Goal: Information Seeking & Learning: Learn about a topic

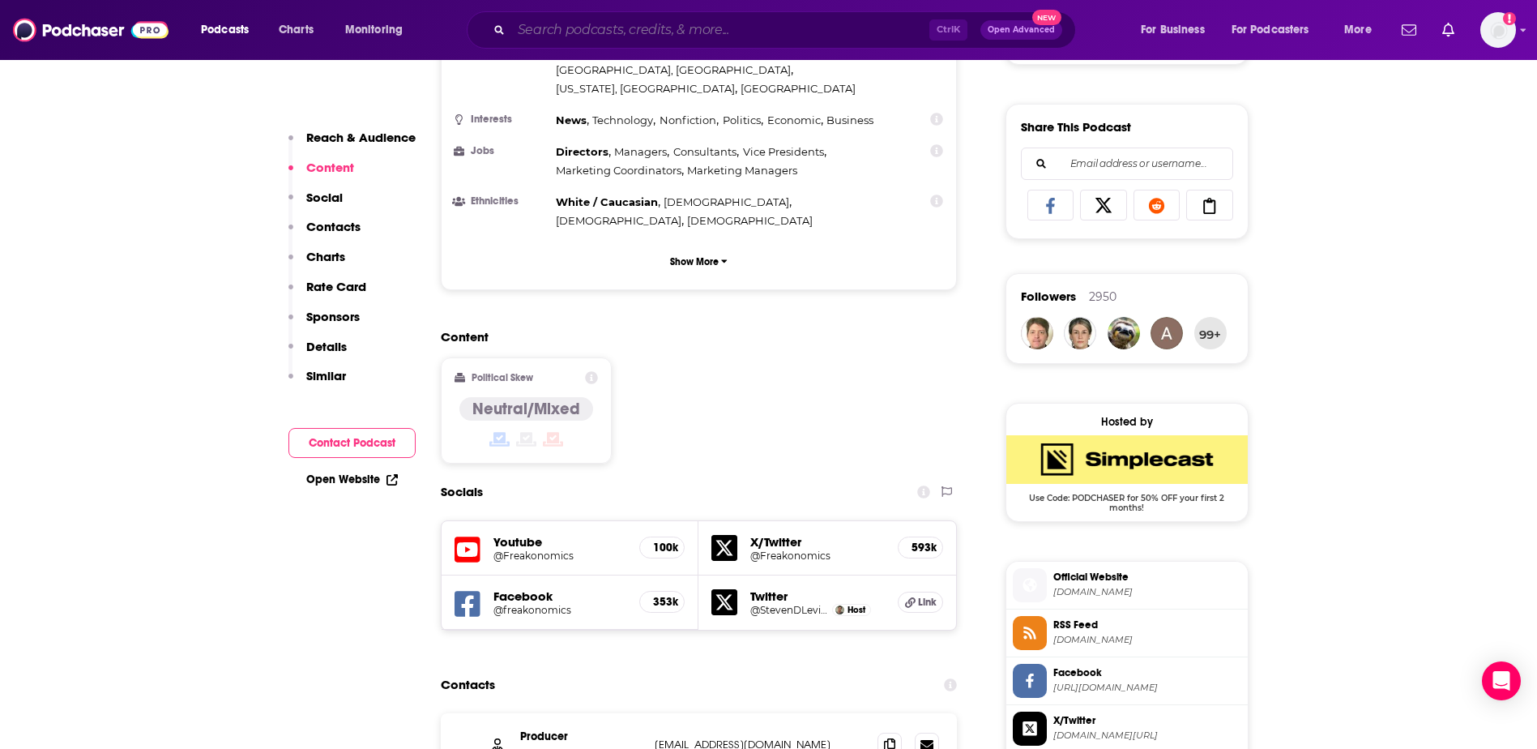
drag, startPoint x: 0, startPoint y: 0, endPoint x: 612, endPoint y: 38, distance: 613.6
click at [612, 38] on input "Search podcasts, credits, & more..." at bounding box center [720, 30] width 418 height 26
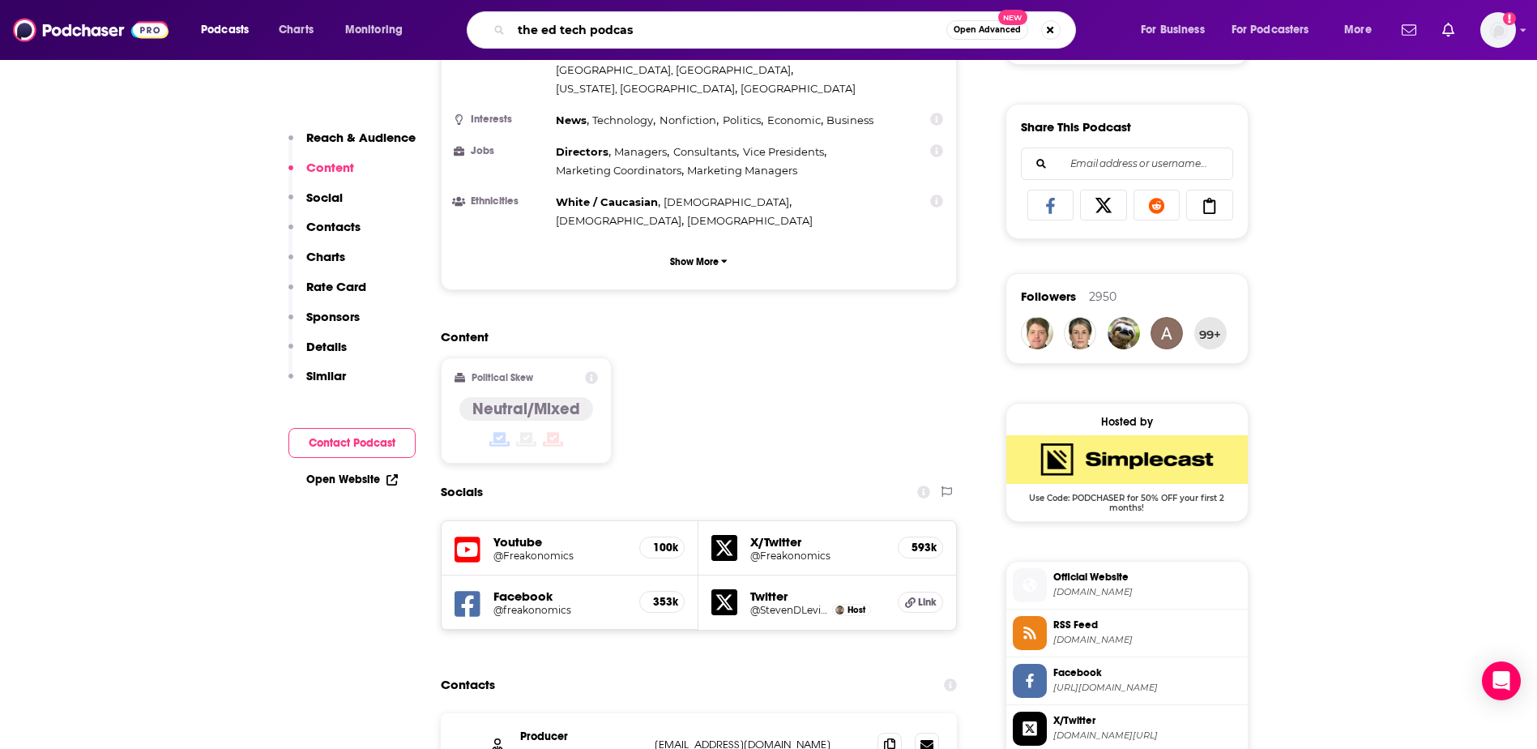
type input "the ed tech podcast"
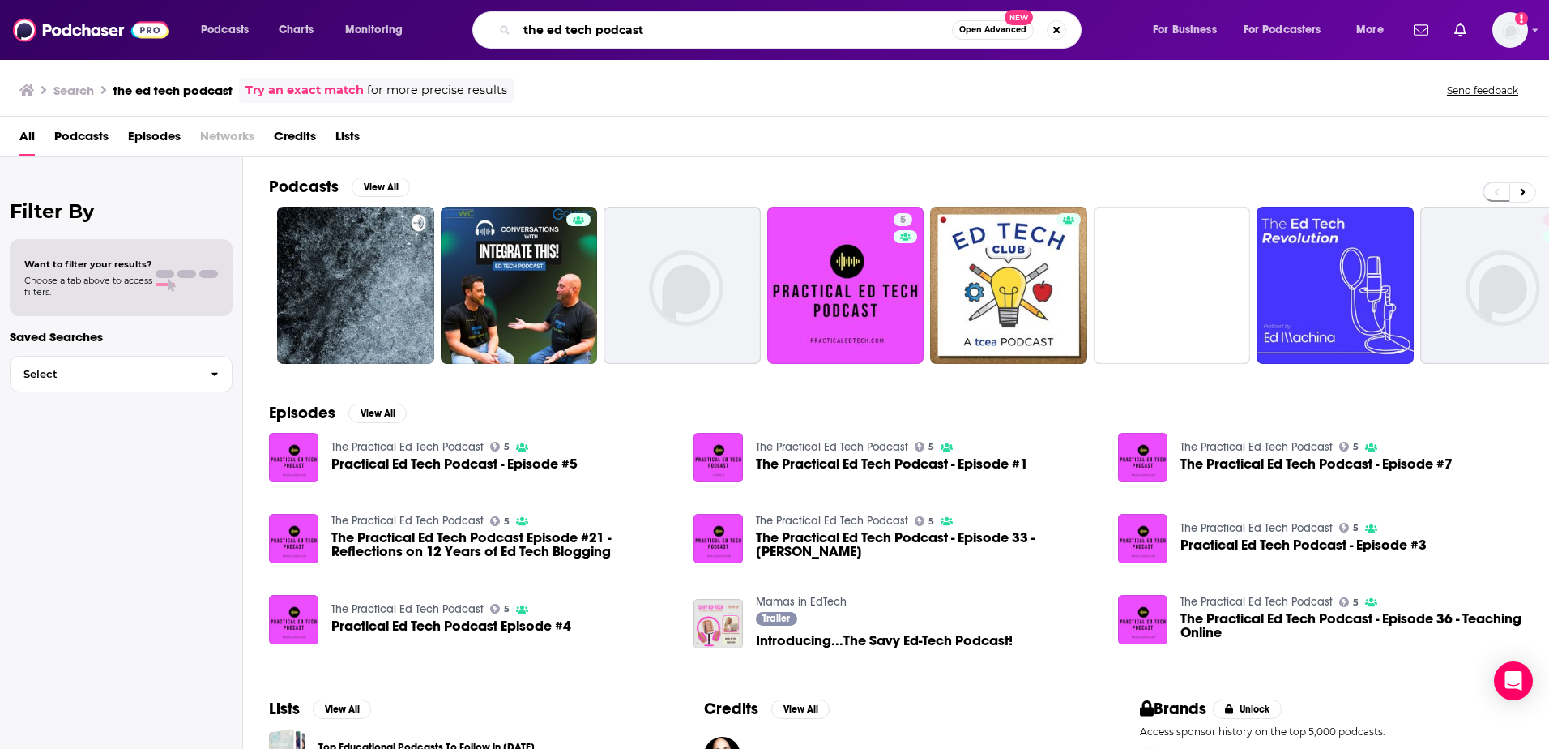
click at [668, 26] on input "the ed tech podcast" at bounding box center [734, 30] width 435 height 26
drag, startPoint x: 673, startPoint y: 23, endPoint x: 313, endPoint y: -3, distance: 361.4
click at [313, 0] on html "Podcasts Charts Monitoring the ed tech podcast Open Advanced New For Business F…" at bounding box center [774, 374] width 1549 height 749
type input "creative classroom"
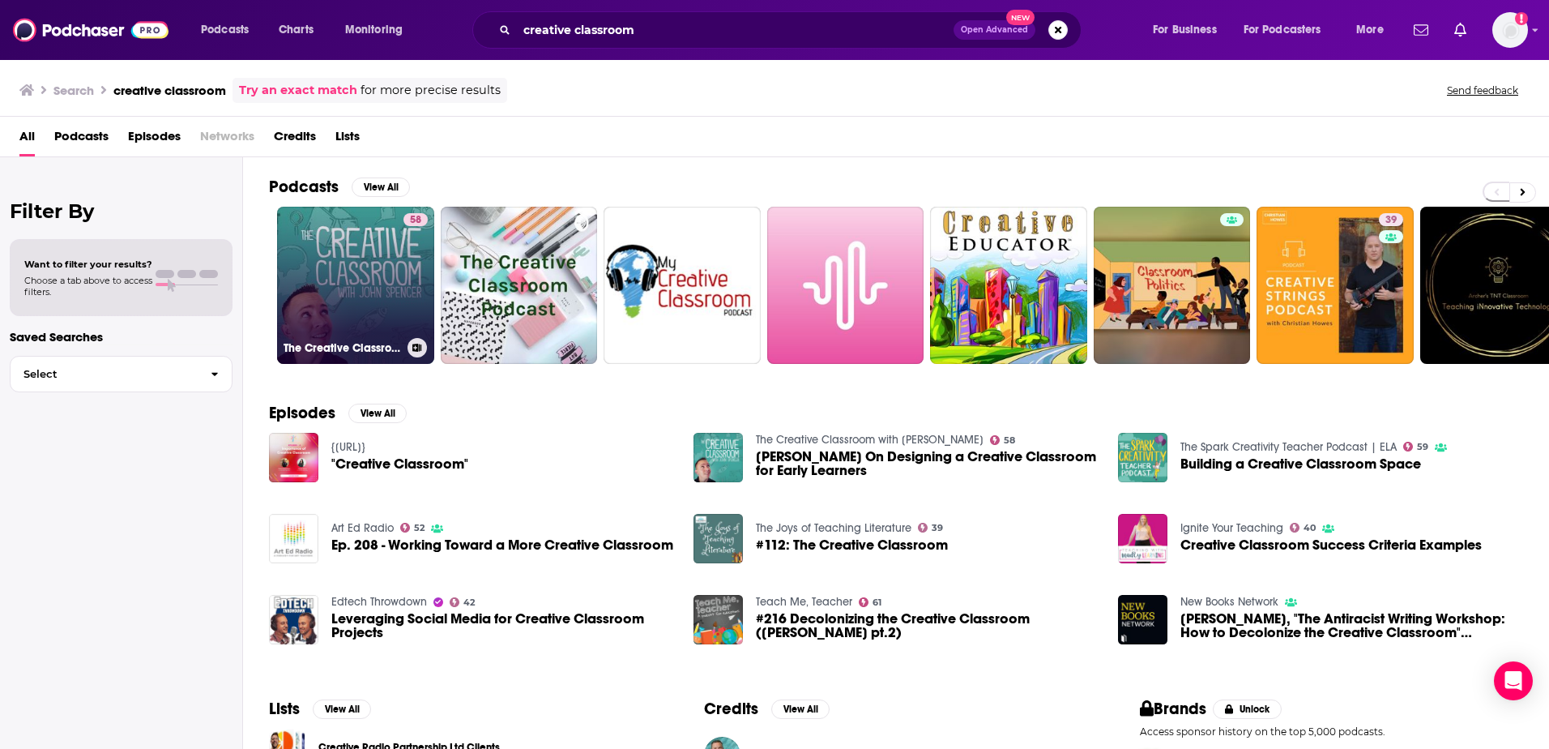
click at [364, 269] on link "58 The Creative Classroom with [PERSON_NAME]" at bounding box center [355, 285] width 157 height 157
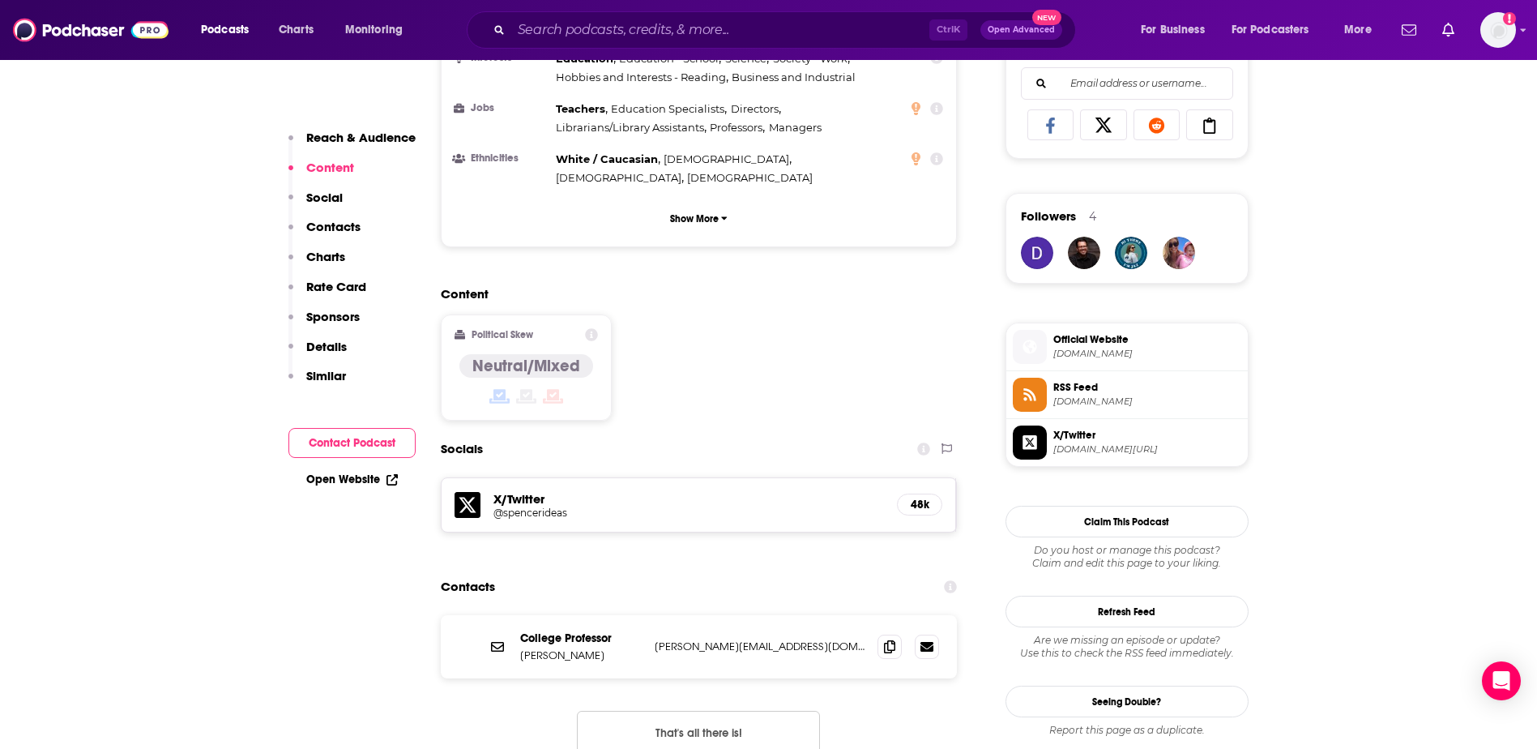
scroll to position [1053, 0]
click at [703, 32] on input "Search podcasts, credits, & more..." at bounding box center [720, 30] width 418 height 26
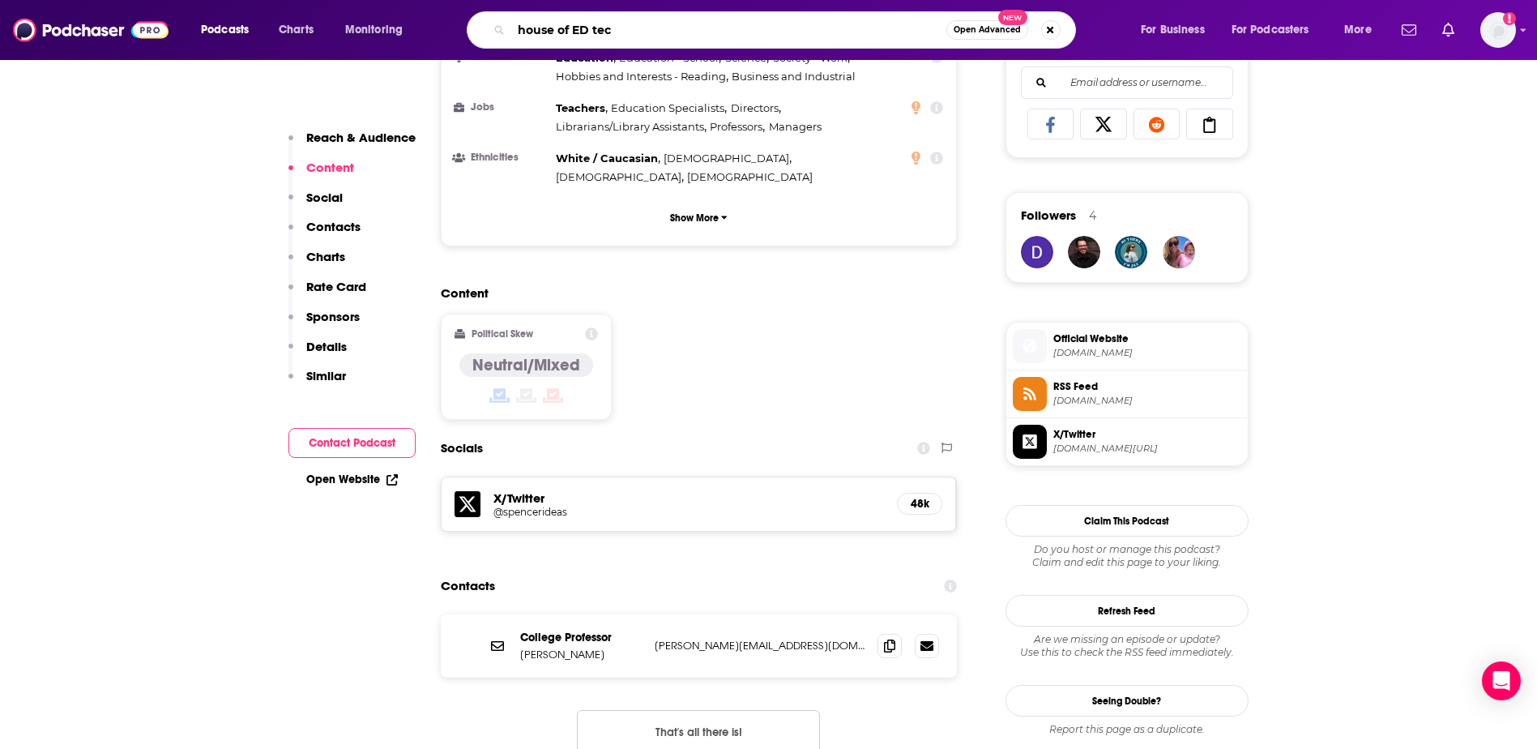
type input "house of ED tech"
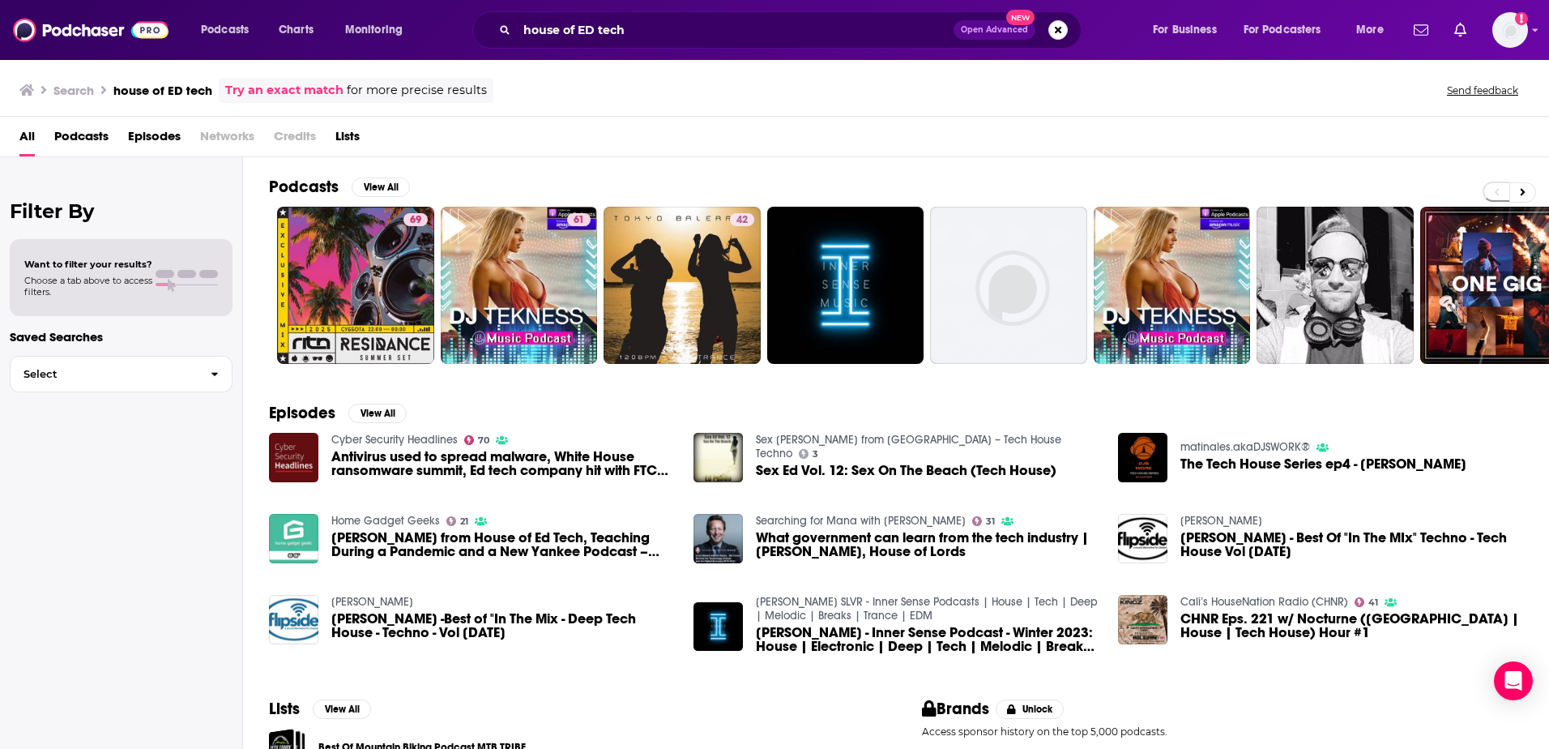
click at [67, 137] on span "Podcasts" at bounding box center [81, 139] width 54 height 33
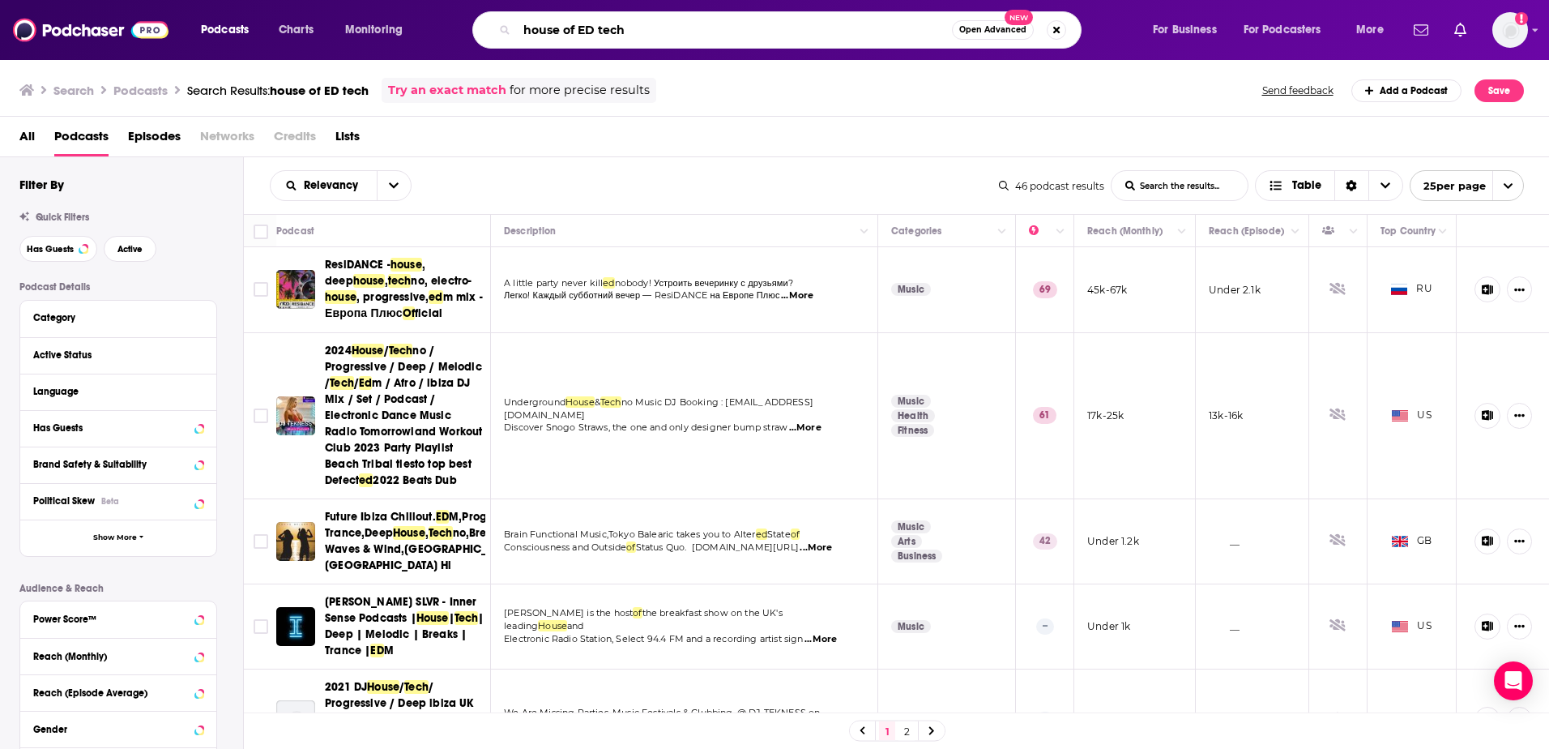
drag, startPoint x: 641, startPoint y: 27, endPoint x: 483, endPoint y: 3, distance: 159.7
click at [505, 15] on div "house of ED tech Open Advanced New" at bounding box center [776, 29] width 609 height 37
type input "10 minute teacher"
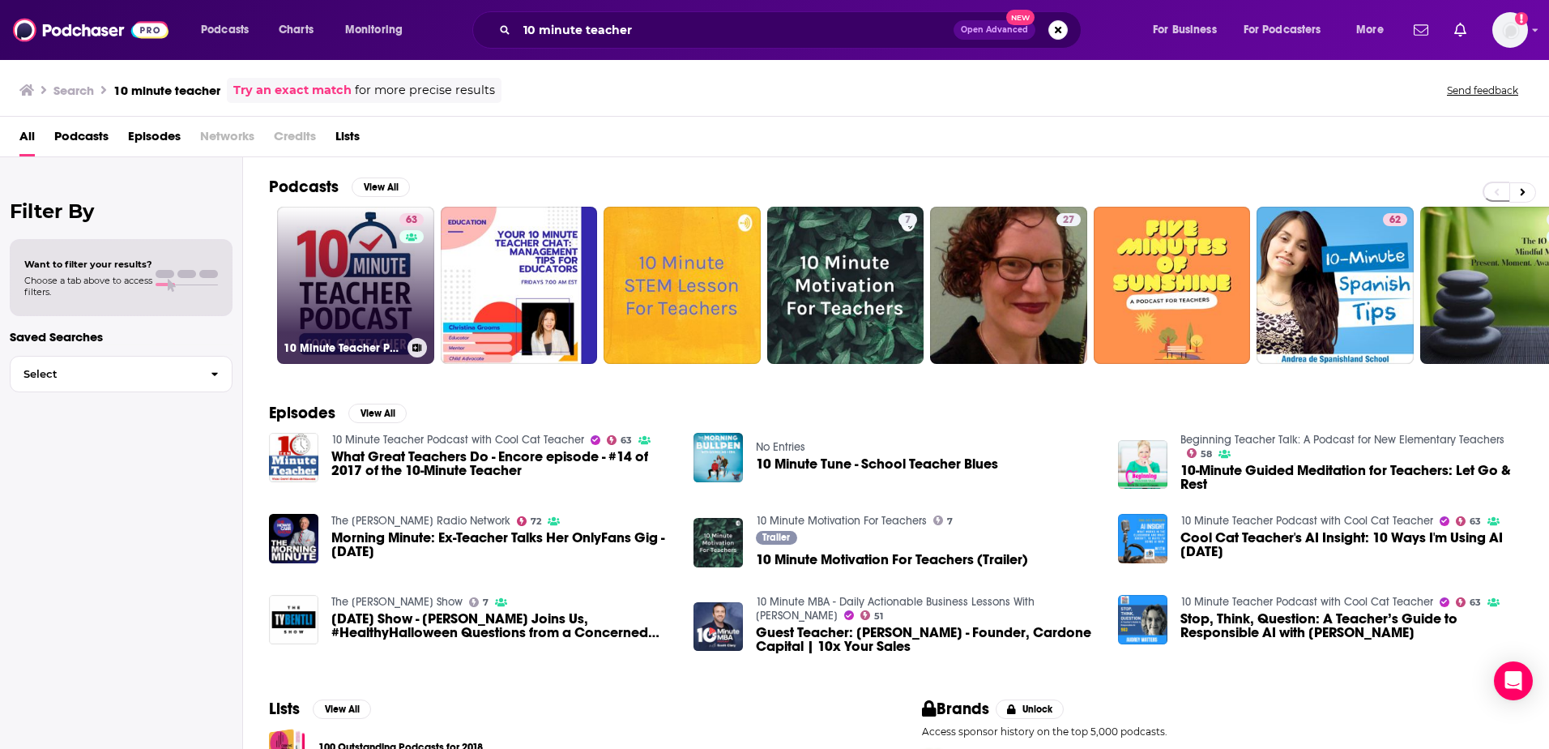
click at [356, 253] on link "63 10 Minute Teacher Podcast with Cool Cat Teacher" at bounding box center [355, 285] width 157 height 157
